Goal: Download file/media

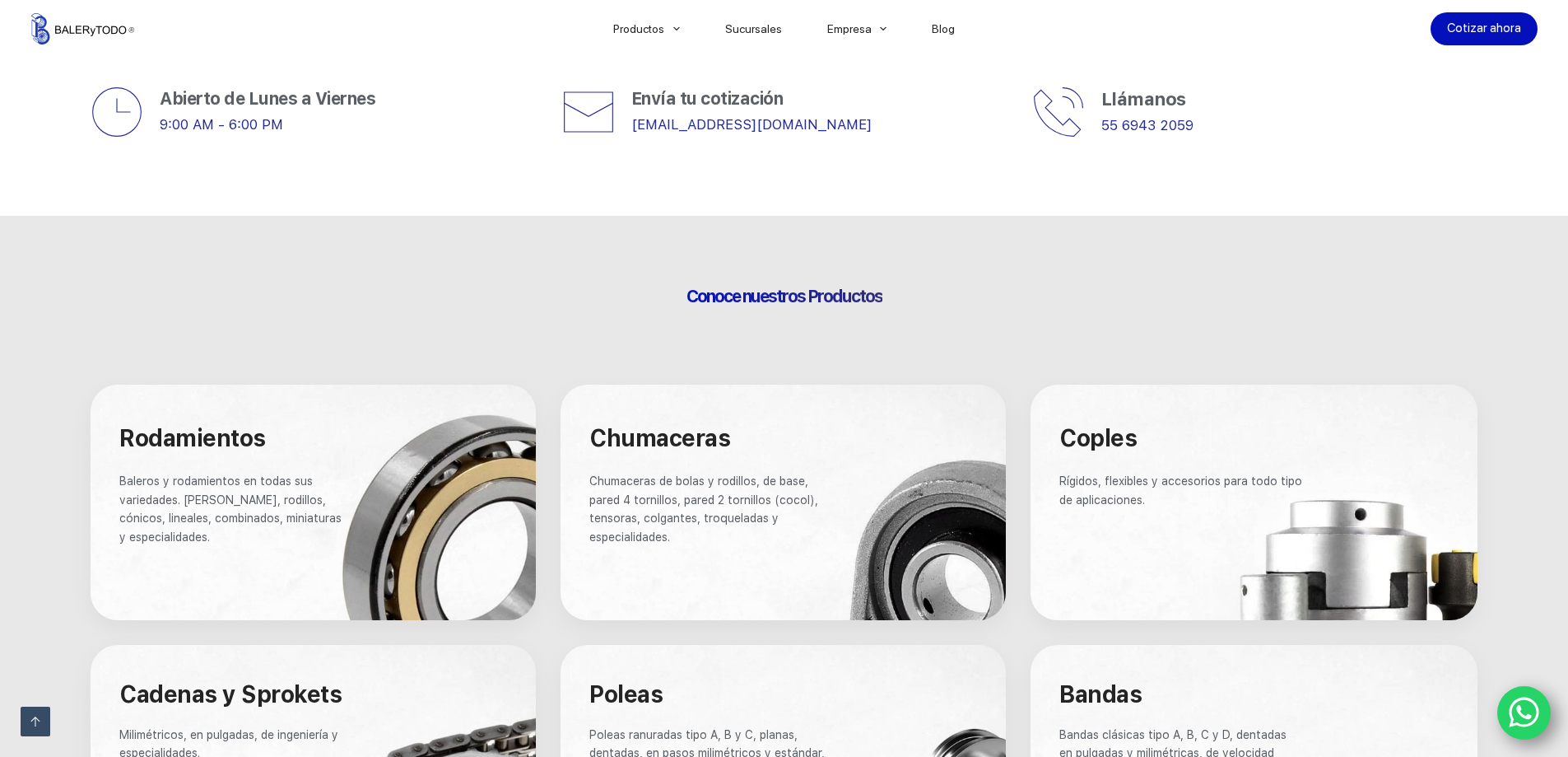
scroll to position [824, 0]
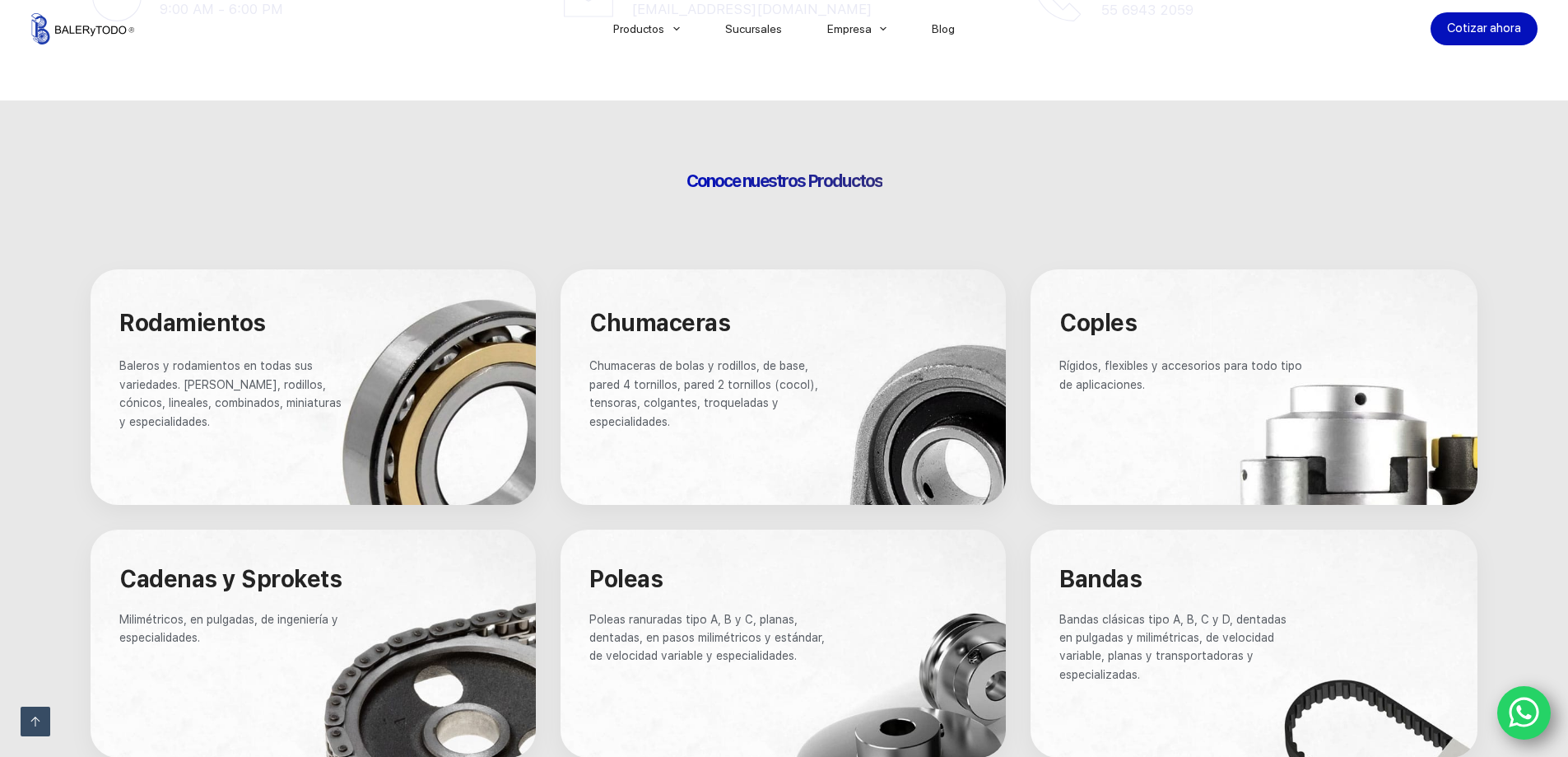
click at [95, 391] on div at bounding box center [313, 387] width 446 height 235
click at [184, 284] on div at bounding box center [313, 387] width 446 height 235
click at [186, 361] on span "Baleros y rodamientos en todas sus variedades. Bolas, rodillos, cónicos, lineal…" at bounding box center [232, 393] width 225 height 69
click at [181, 335] on span "Rodamientos" at bounding box center [192, 323] width 147 height 28
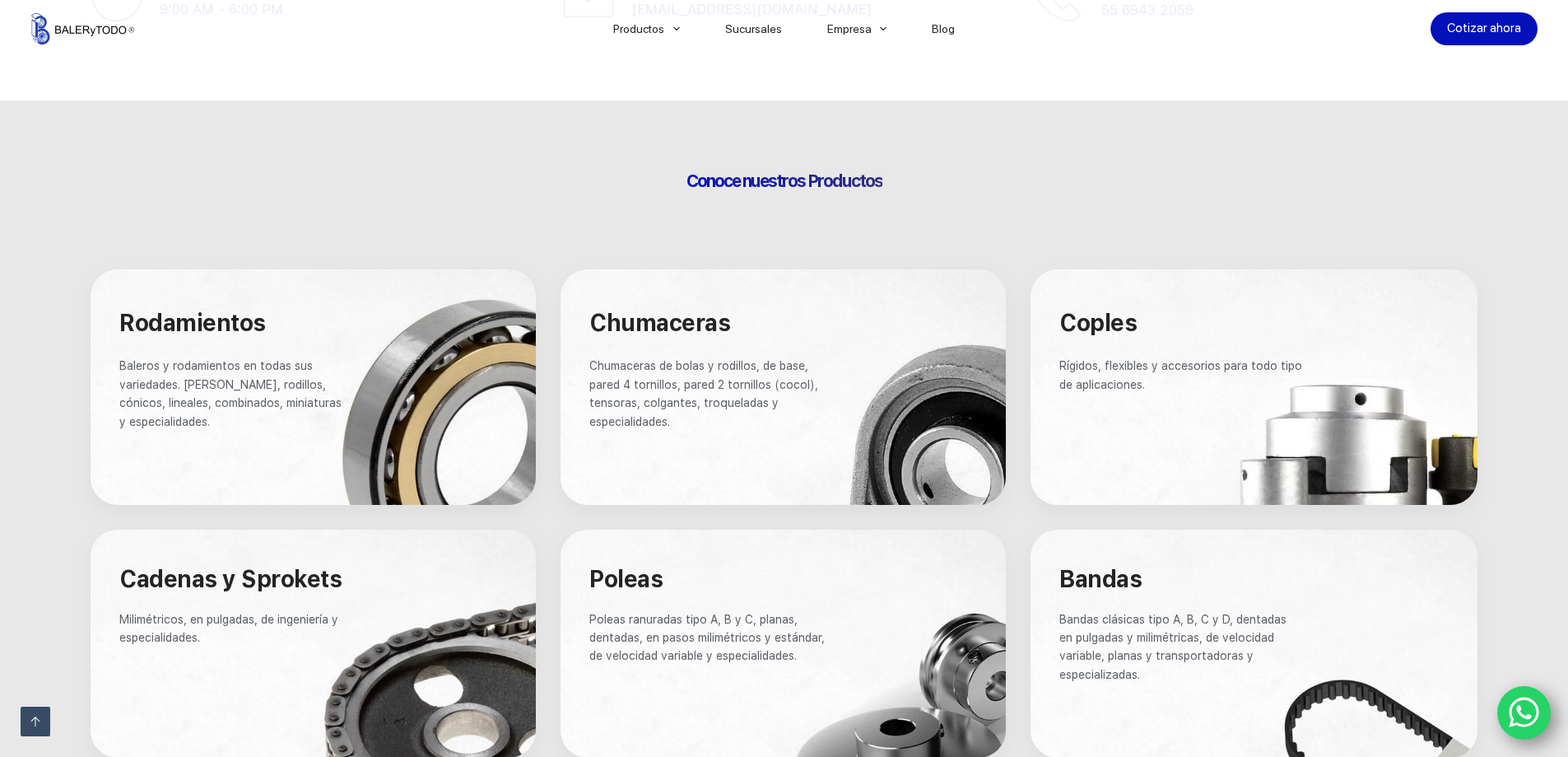
drag, startPoint x: 345, startPoint y: 319, endPoint x: 276, endPoint y: 328, distance: 69.6
click at [276, 328] on h4 "Rodamientos" at bounding box center [234, 322] width 229 height 35
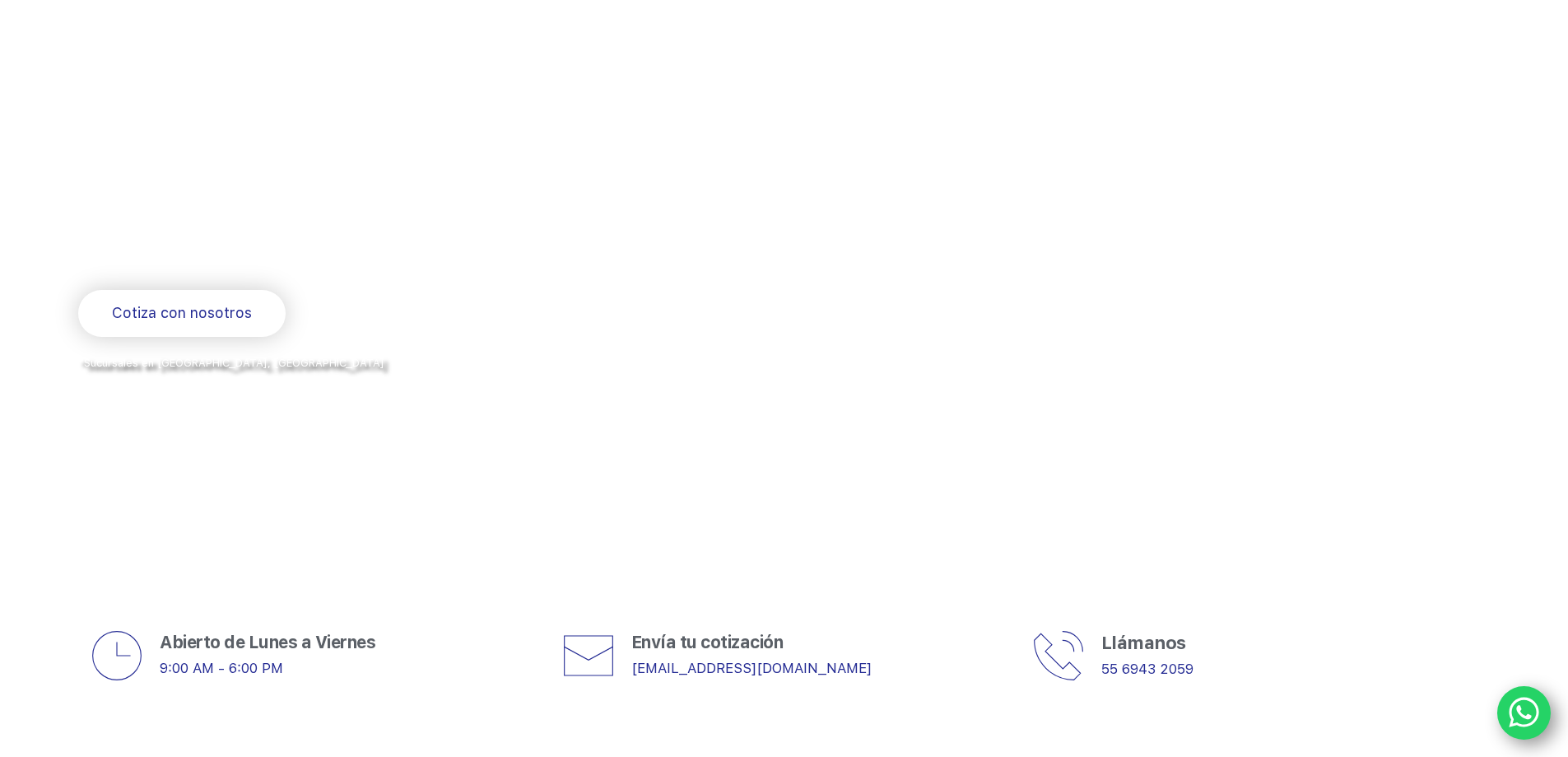
scroll to position [494, 0]
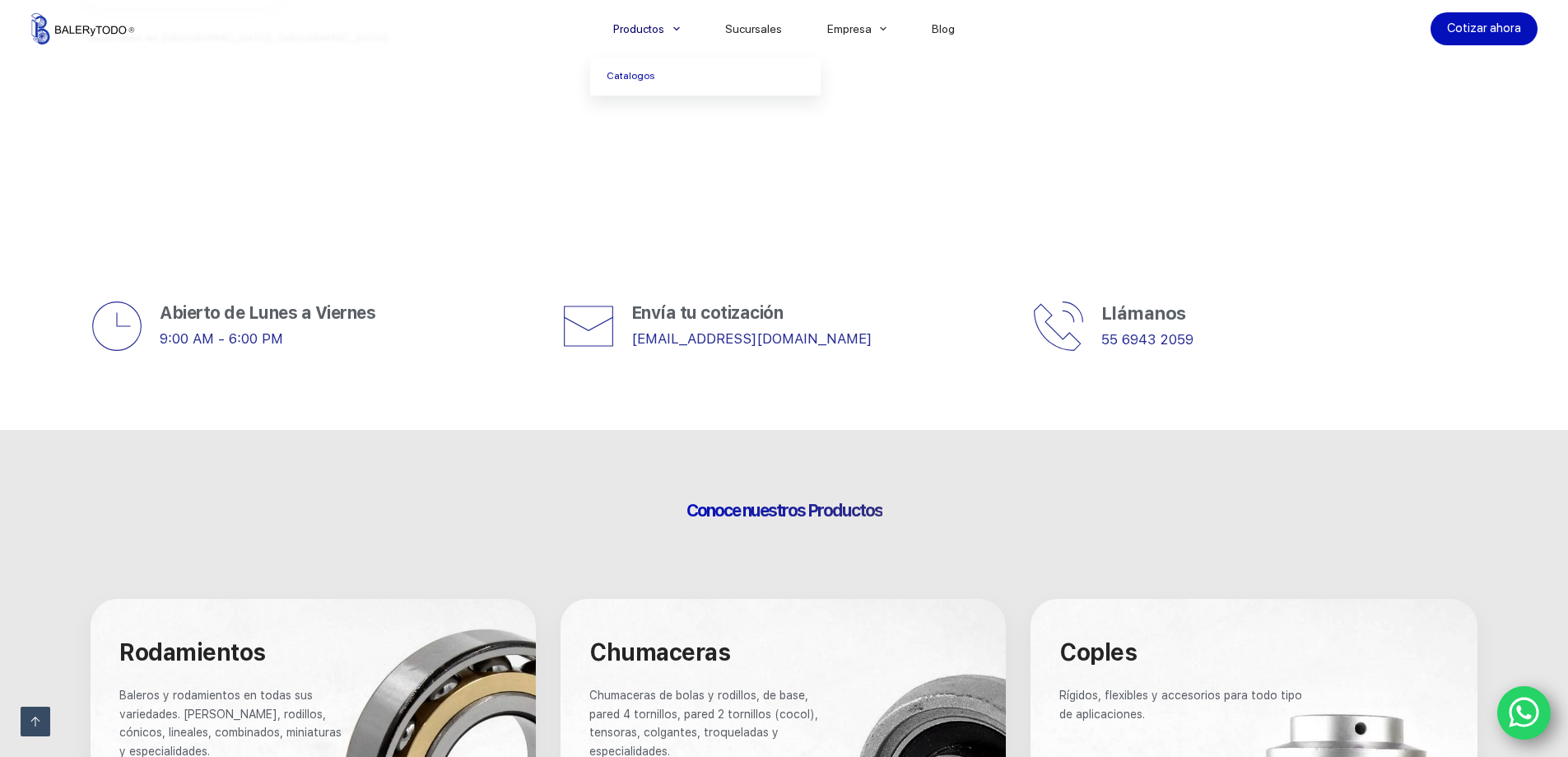
click at [672, 1] on li "Productos Catalogos" at bounding box center [646, 29] width 112 height 58
click at [662, 44] on li "Productos Catalogos" at bounding box center [646, 29] width 112 height 58
click at [663, 29] on link "Productos" at bounding box center [646, 29] width 112 height 0
click at [594, 29] on li "Productos Catalogos" at bounding box center [646, 29] width 112 height 58
click at [673, 61] on link "Catalogos" at bounding box center [705, 77] width 230 height 38
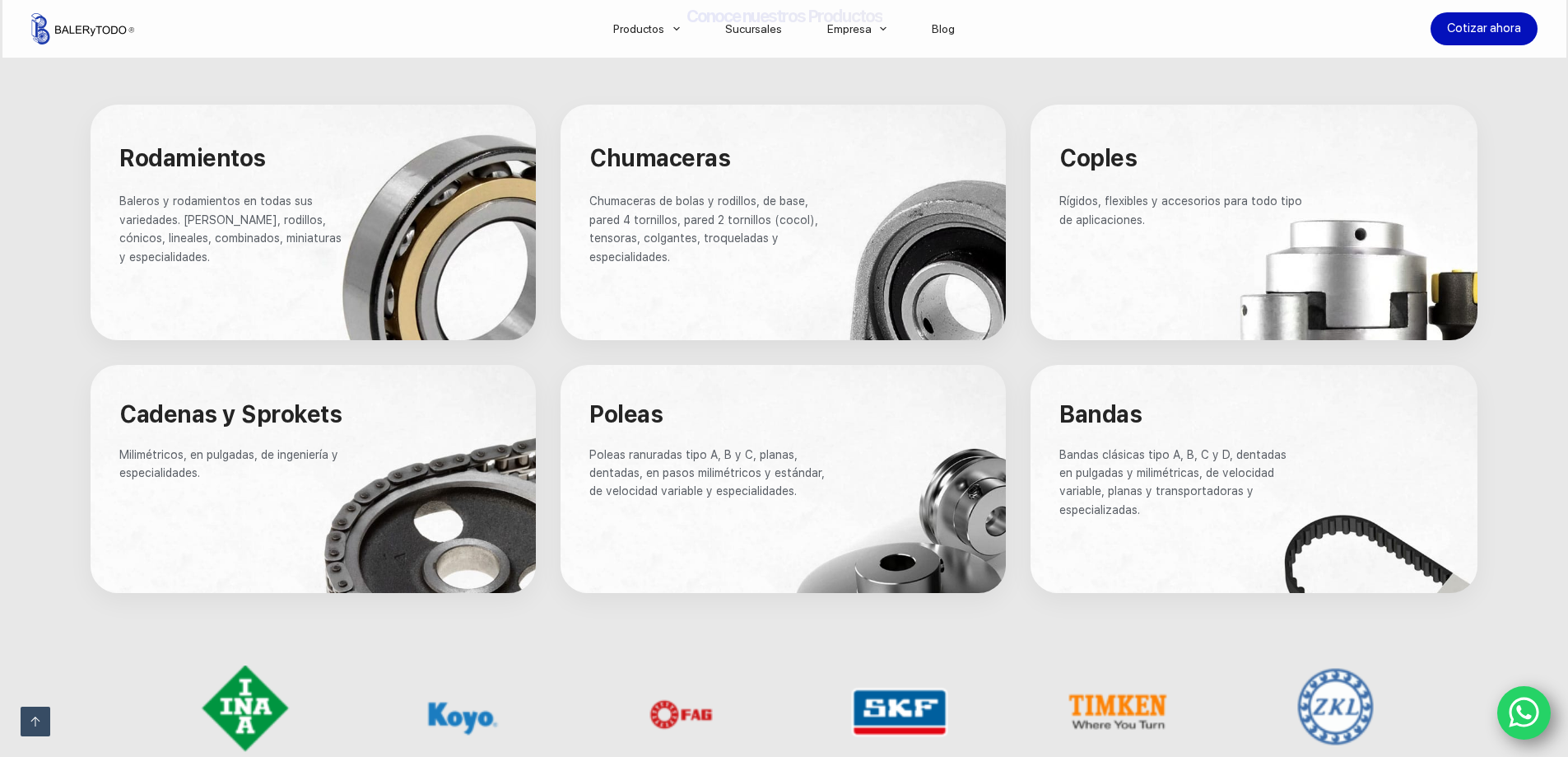
scroll to position [658, 0]
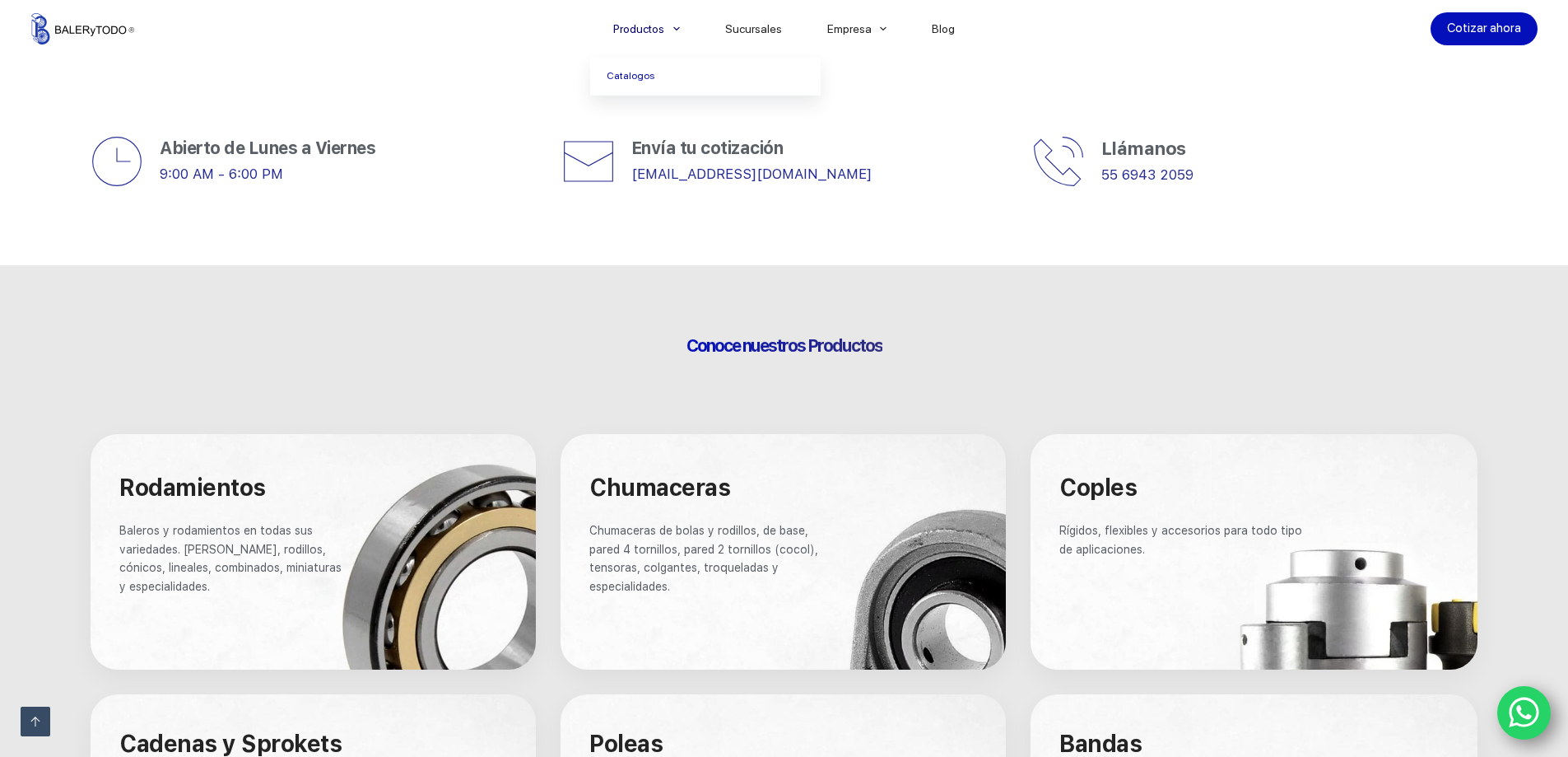
click at [658, 29] on link "Productos" at bounding box center [646, 29] width 112 height 0
click at [494, 14] on div at bounding box center [306, 29] width 551 height 58
drag, startPoint x: 229, startPoint y: 33, endPoint x: 195, endPoint y: 26, distance: 34.7
click at [195, 26] on div at bounding box center [306, 29] width 551 height 58
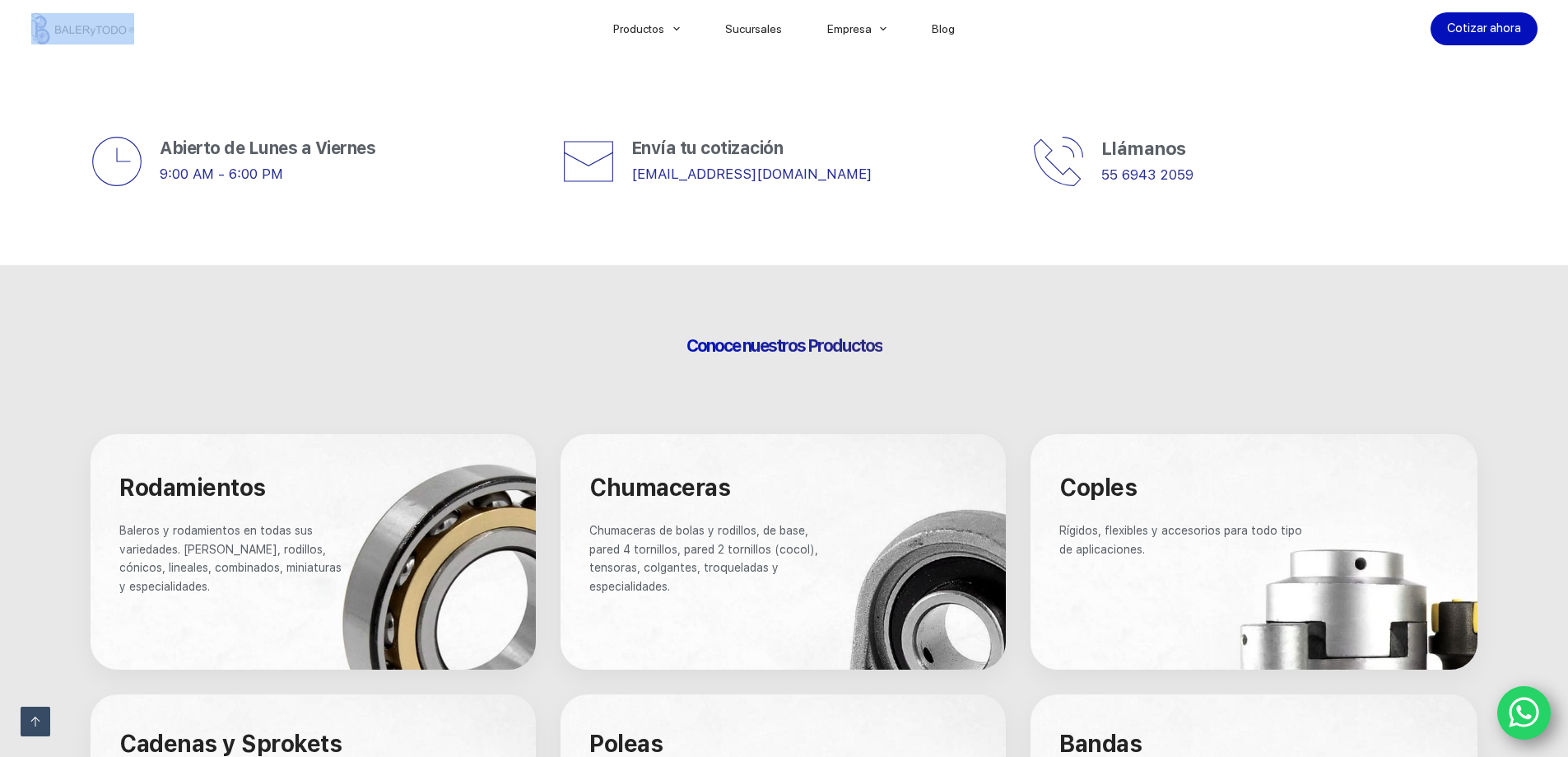
click at [292, 28] on div at bounding box center [306, 29] width 551 height 58
click at [243, 26] on div at bounding box center [306, 29] width 551 height 58
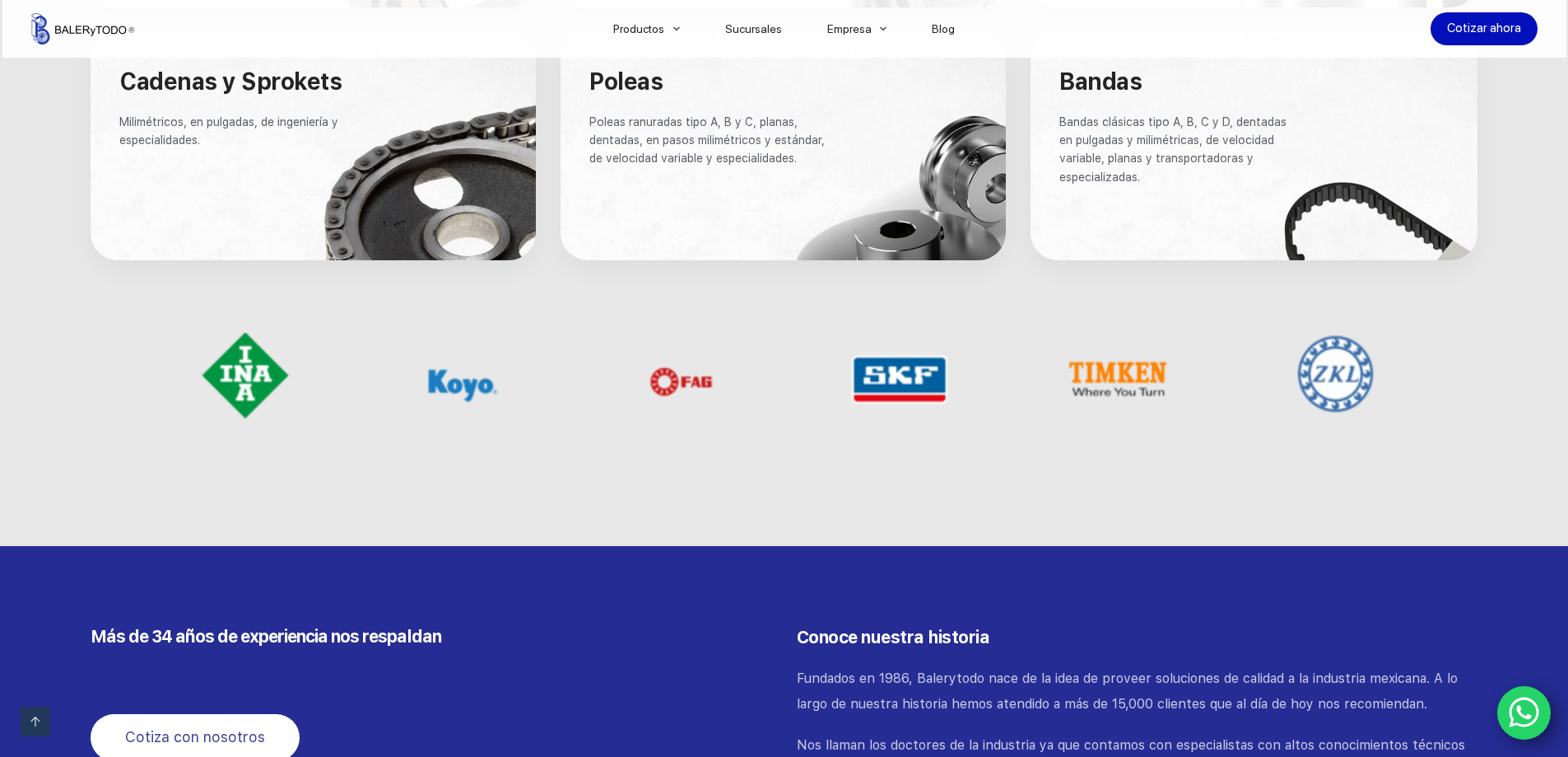
scroll to position [827, 0]
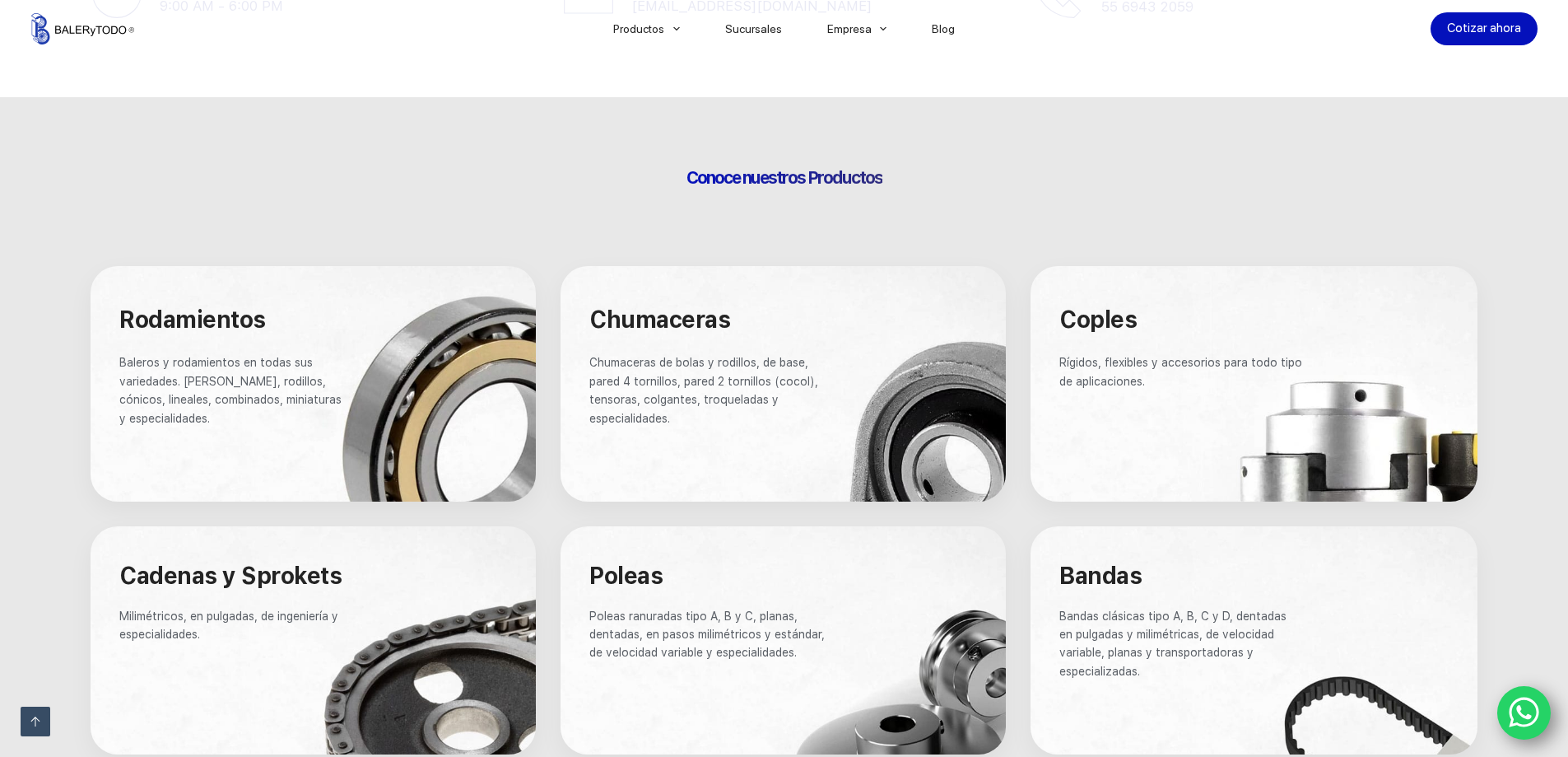
click at [234, 309] on span "Rodamientos" at bounding box center [192, 319] width 147 height 28
drag, startPoint x: 234, startPoint y: 309, endPoint x: 222, endPoint y: 309, distance: 12.0
click at [222, 309] on span "Rodamientos" at bounding box center [192, 319] width 147 height 28
click at [848, 176] on span "Conoce nuestros Productos" at bounding box center [784, 178] width 195 height 21
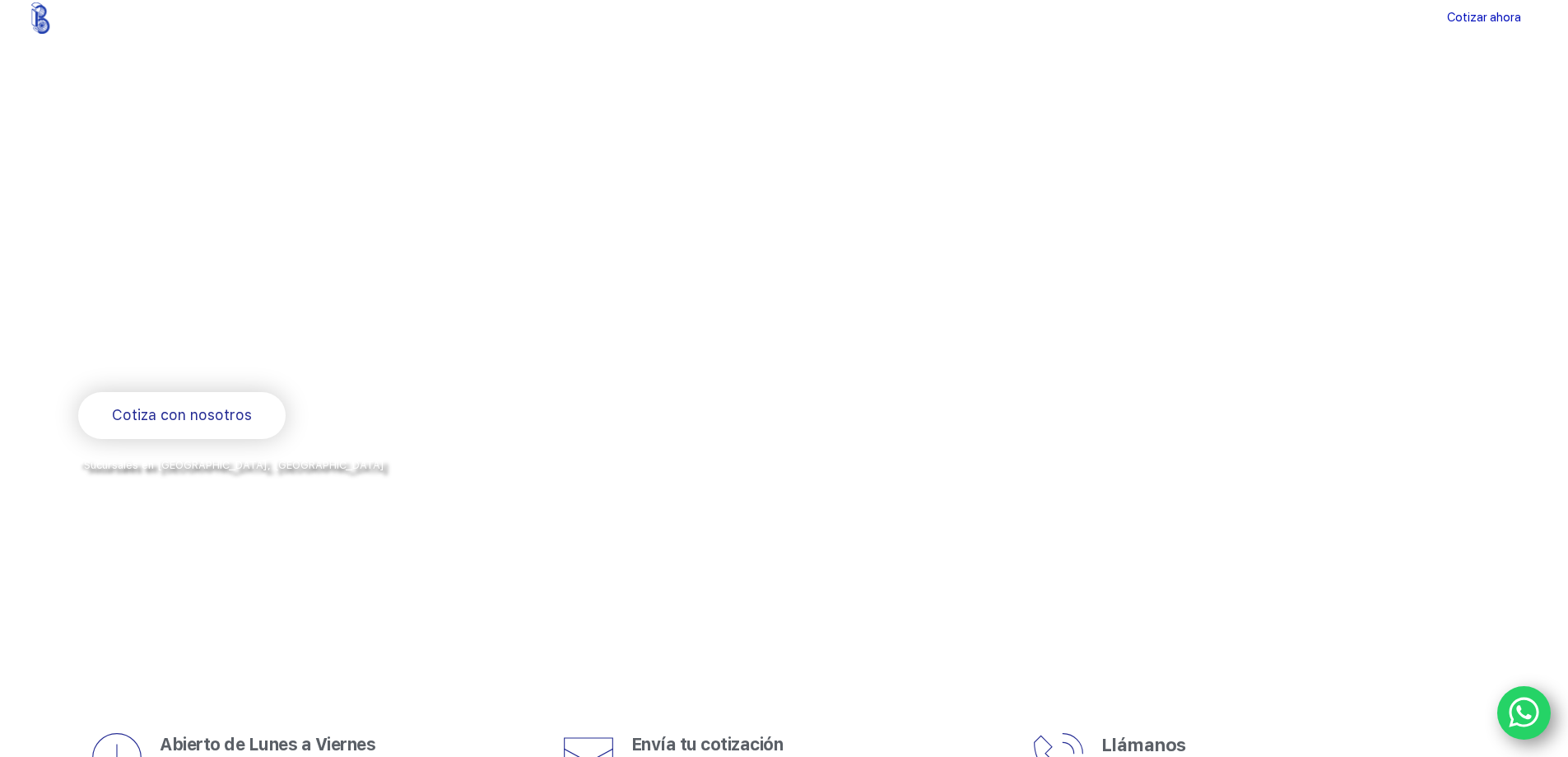
scroll to position [0, 0]
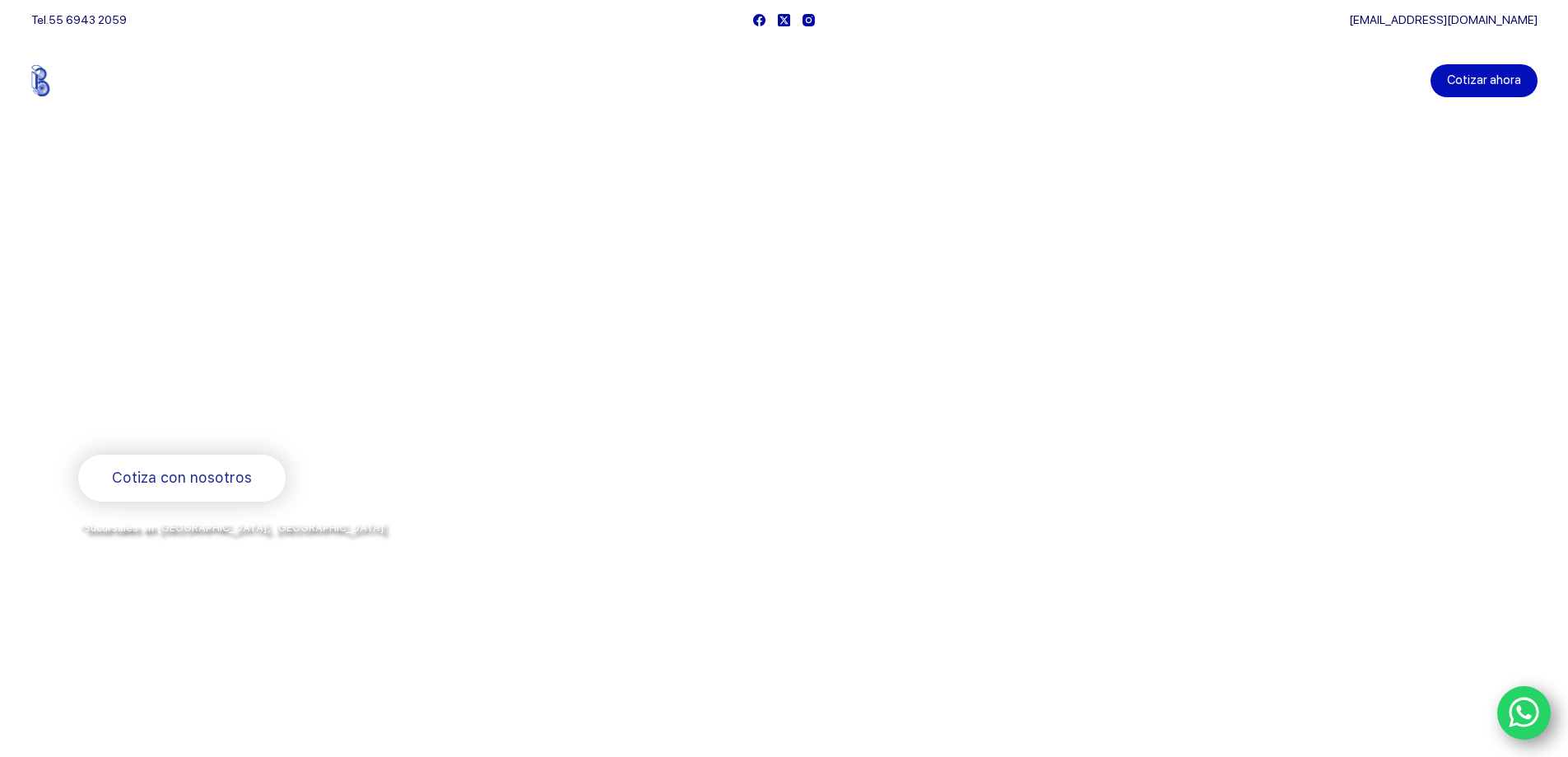
click at [1497, 79] on link "Cotizar ahora" at bounding box center [1483, 80] width 107 height 33
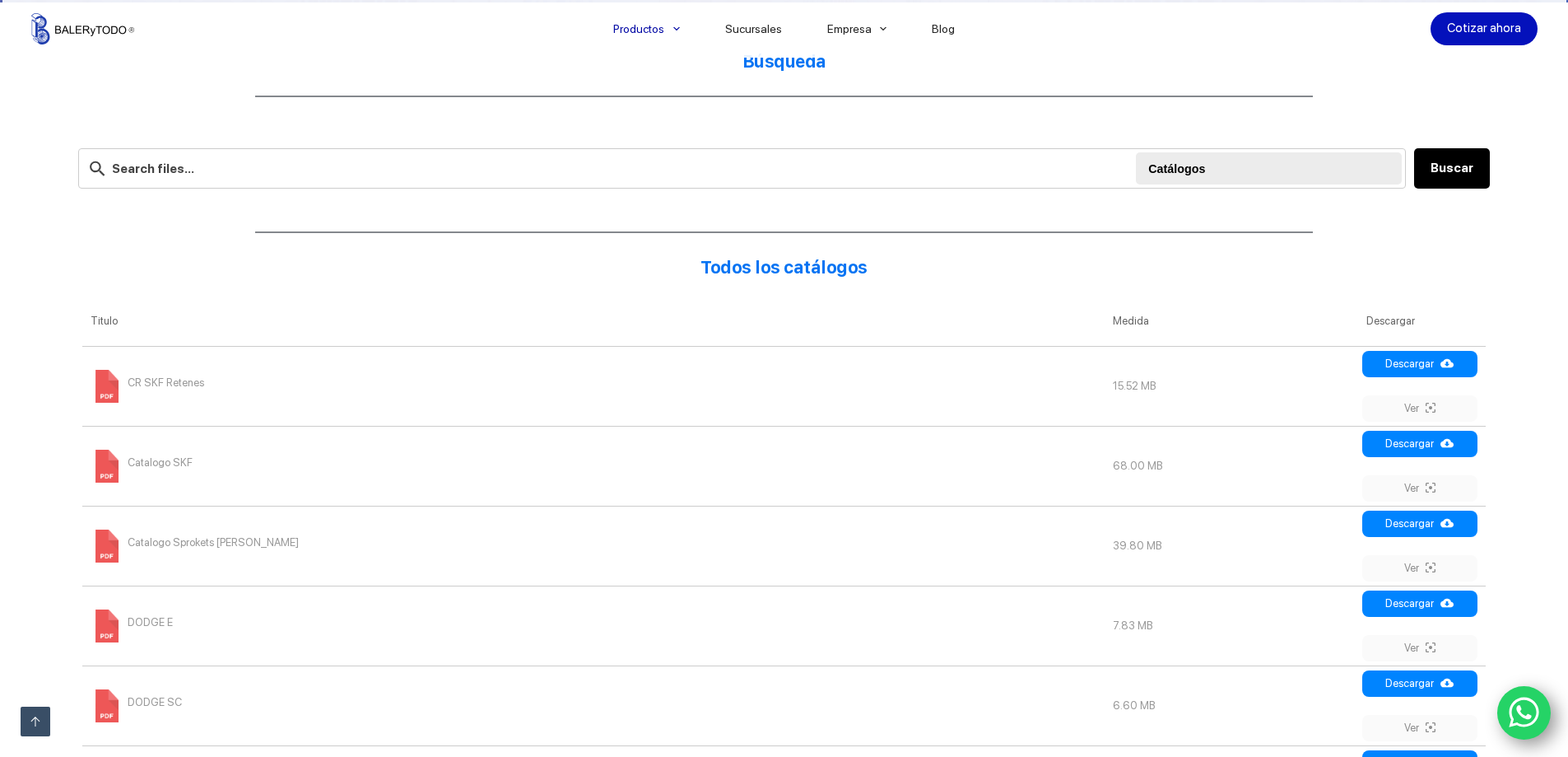
scroll to position [824, 0]
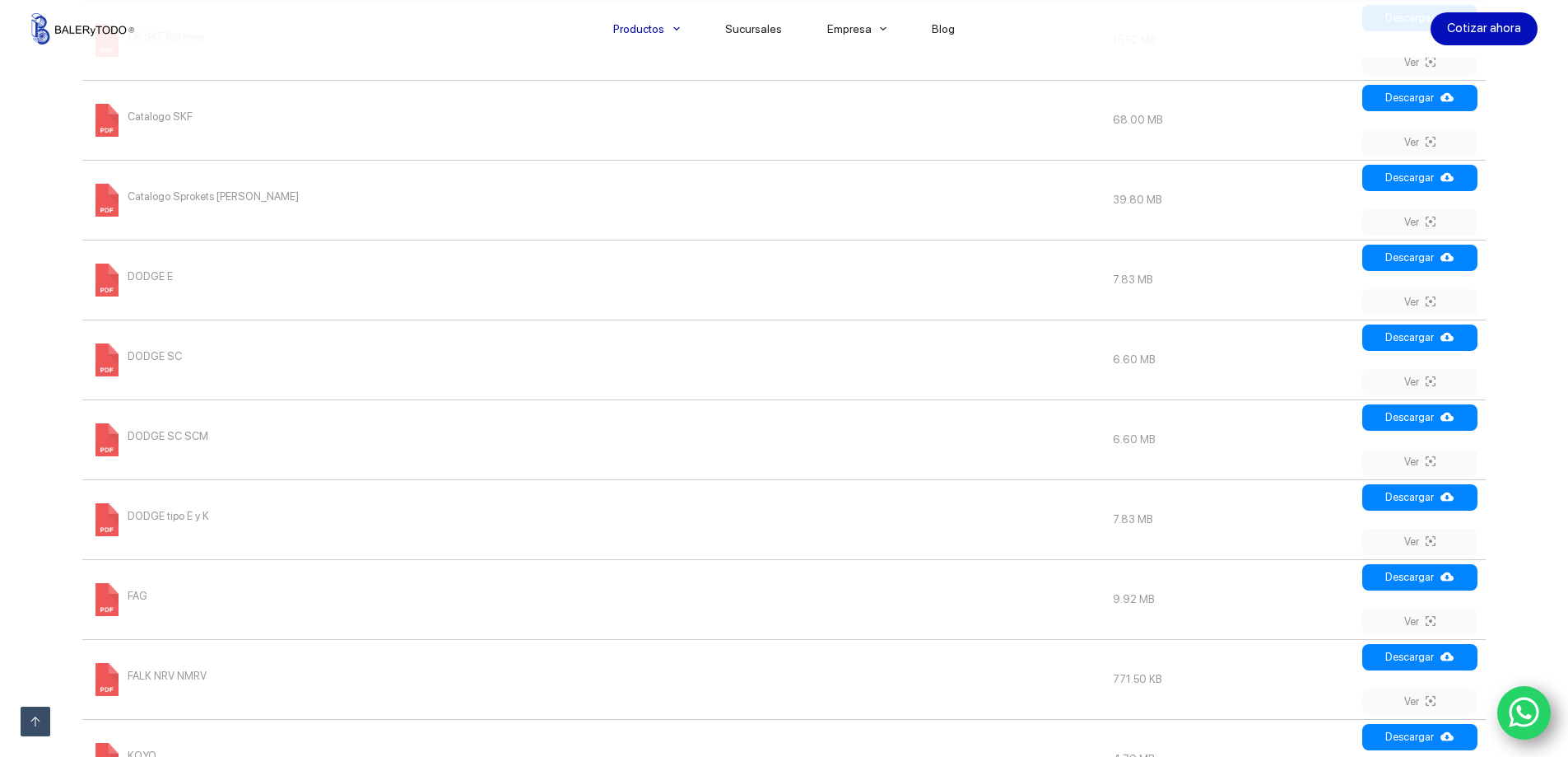
click at [143, 113] on span "Catalogo SKF" at bounding box center [159, 117] width 65 height 26
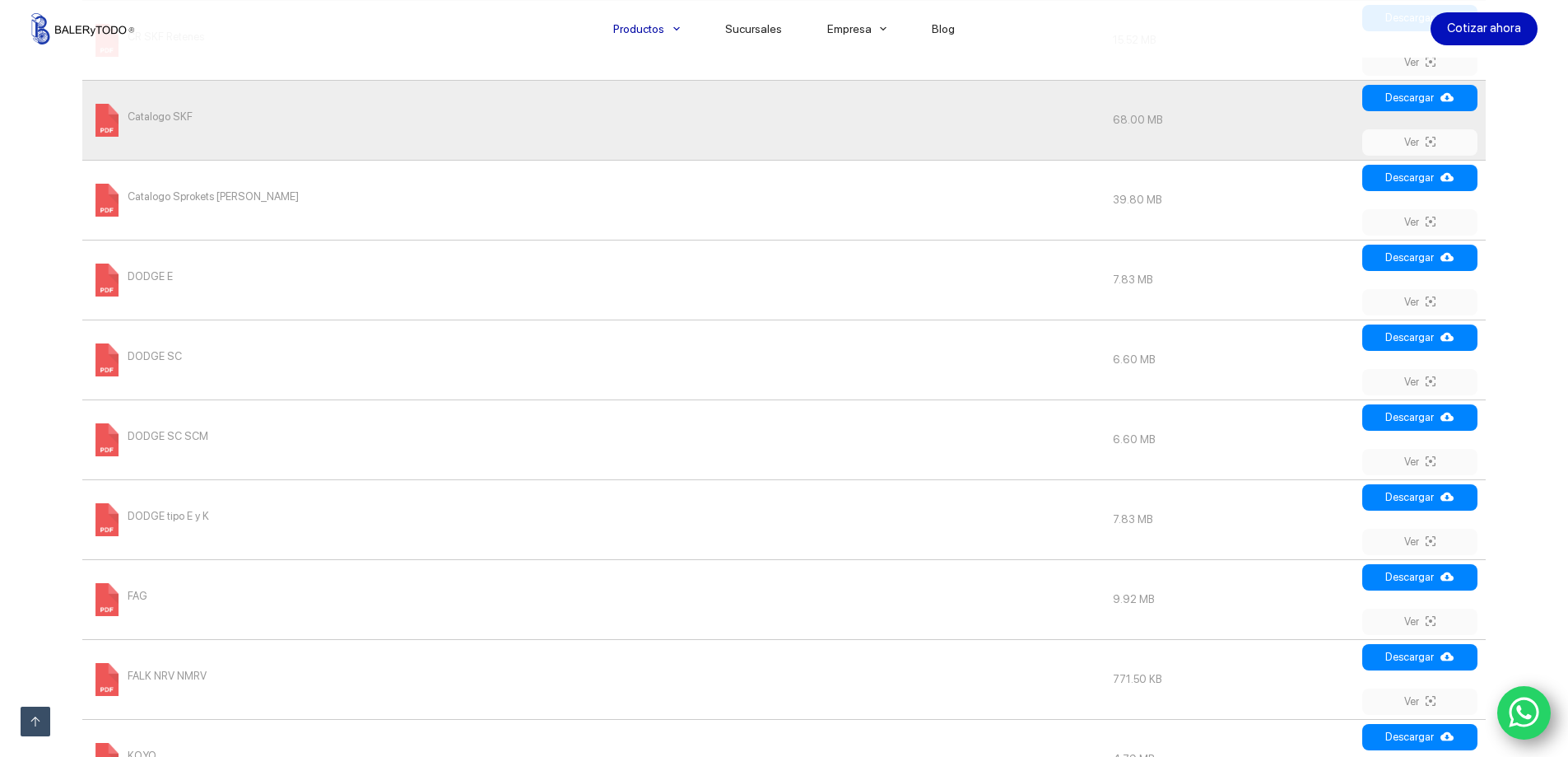
click at [1189, 122] on td "68.00 MB" at bounding box center [1230, 120] width 252 height 80
click at [1411, 88] on link "Descargar" at bounding box center [1419, 98] width 116 height 26
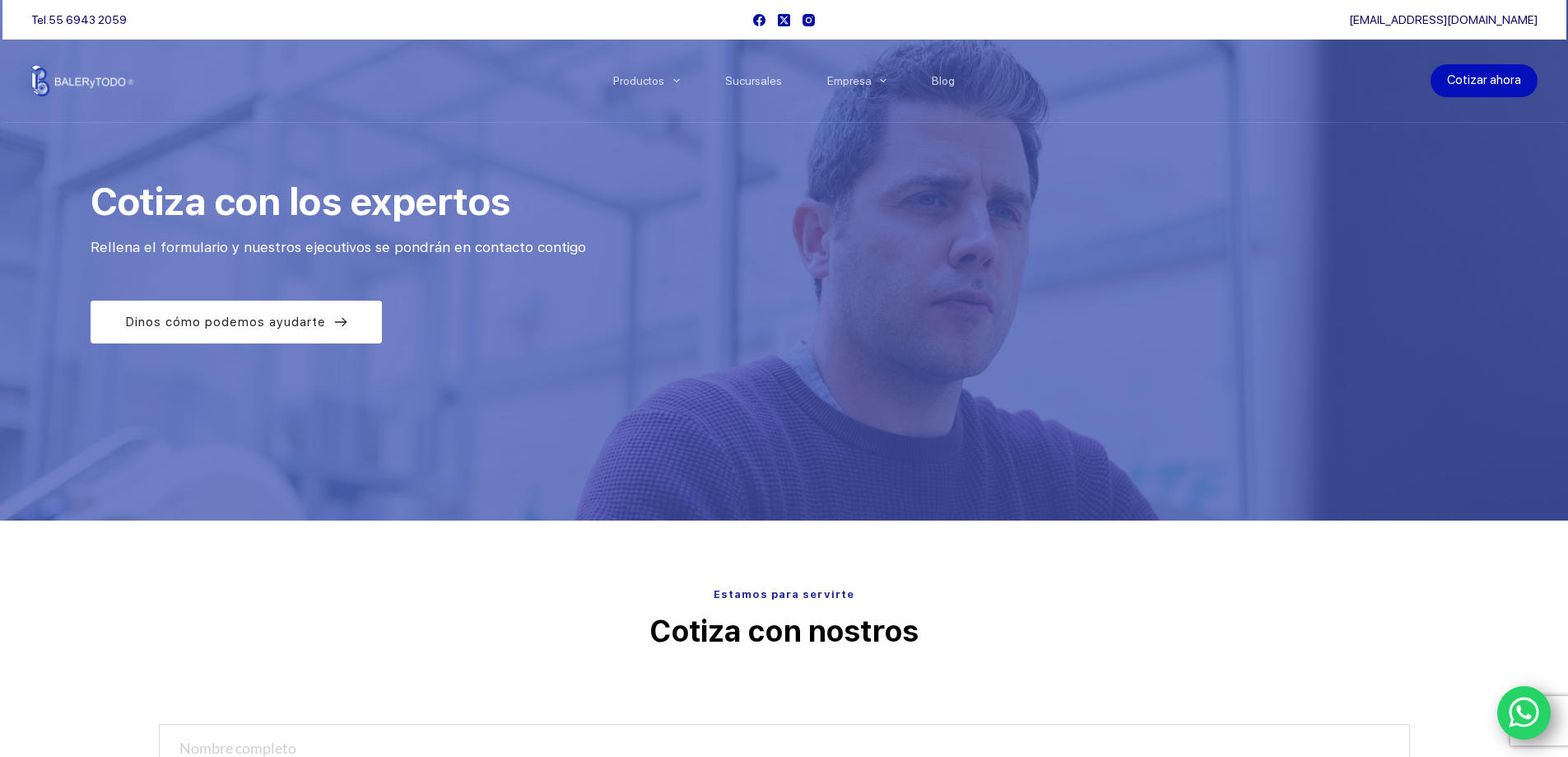
click at [1497, 69] on link "Cotizar ahora" at bounding box center [1483, 80] width 107 height 33
click at [1536, 87] on div "Cotizar ahora" at bounding box center [1483, 80] width 107 height 33
click at [1518, 80] on link "Cotizar ahora" at bounding box center [1483, 80] width 107 height 33
